Goal: Task Accomplishment & Management: Use online tool/utility

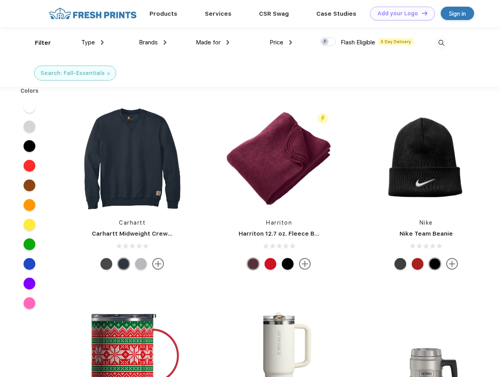
click at [400, 13] on link "Add your Logo Design Tool" at bounding box center [402, 14] width 65 height 14
click at [0, 0] on div "Design Tool" at bounding box center [0, 0] width 0 height 0
click at [422, 13] on link "Add your Logo Design Tool" at bounding box center [402, 14] width 65 height 14
click at [38, 43] on div "Filter" at bounding box center [43, 42] width 16 height 9
click at [93, 42] on span "Type" at bounding box center [88, 42] width 14 height 7
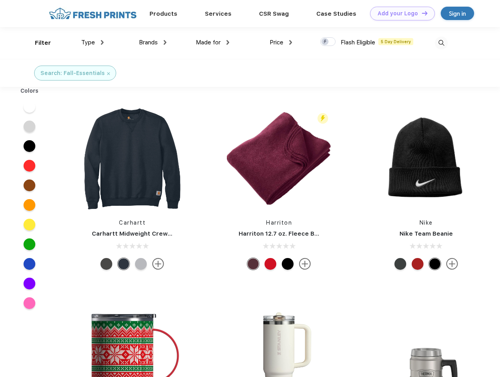
click at [153, 42] on span "Brands" at bounding box center [148, 42] width 19 height 7
click at [213, 42] on span "Made for" at bounding box center [208, 42] width 25 height 7
click at [281, 42] on span "Price" at bounding box center [277, 42] width 14 height 7
click at [328, 42] on div at bounding box center [328, 41] width 15 height 9
click at [326, 42] on input "checkbox" at bounding box center [323, 39] width 5 height 5
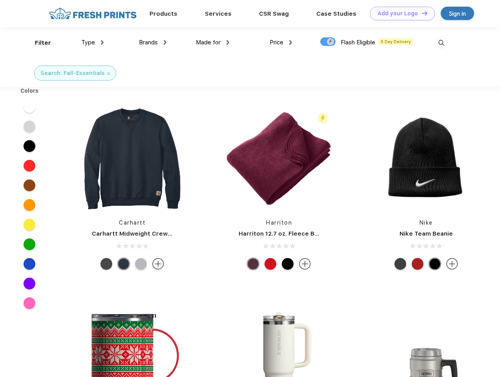
click at [442, 43] on img at bounding box center [441, 43] width 13 height 13
